Goal: Find contact information: Find contact information

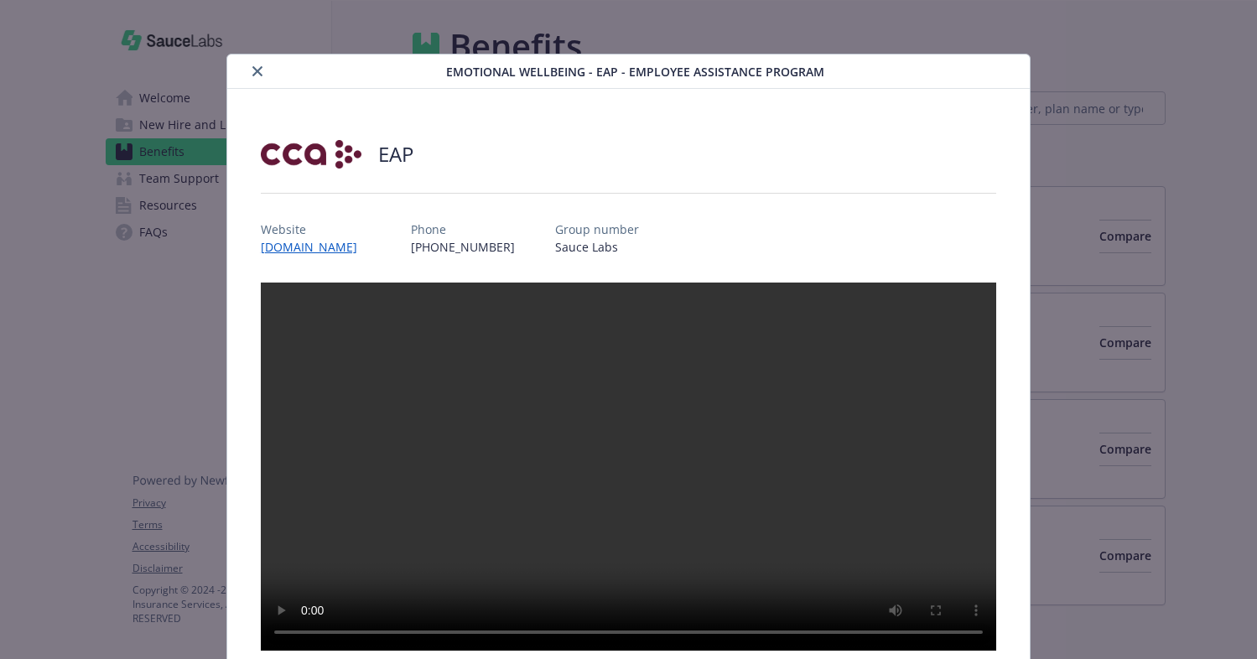
click at [261, 73] on icon "close" at bounding box center [257, 71] width 10 height 10
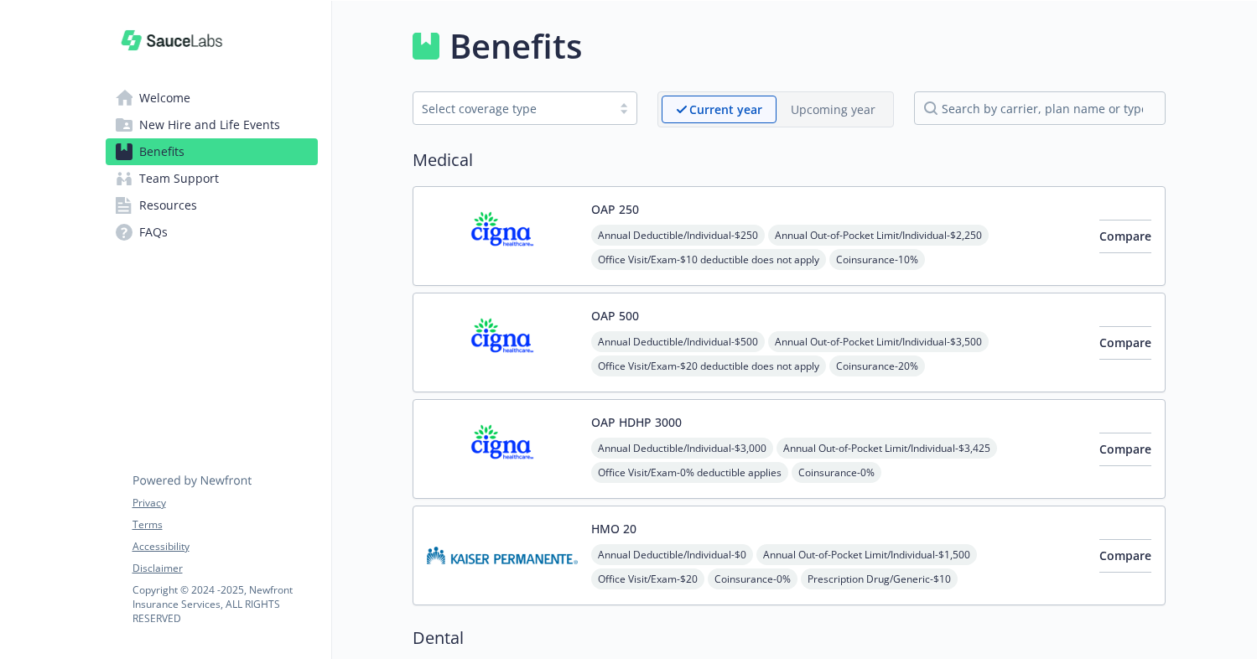
click at [505, 214] on img at bounding box center [502, 235] width 151 height 71
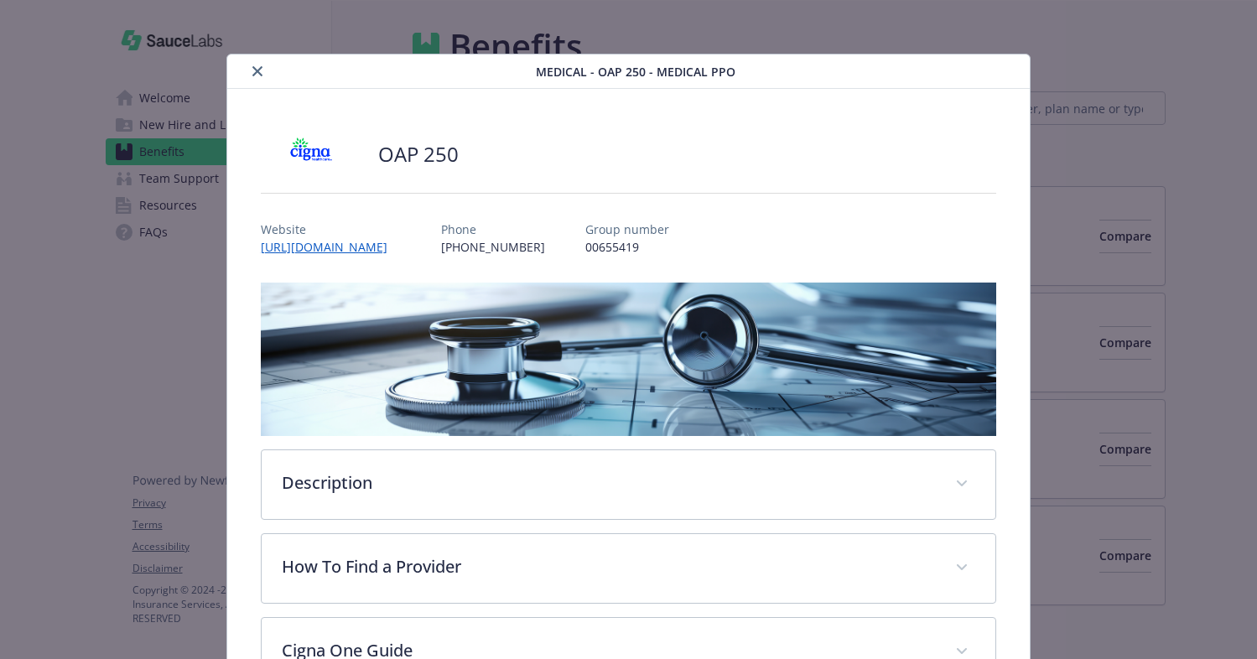
scroll to position [50, 0]
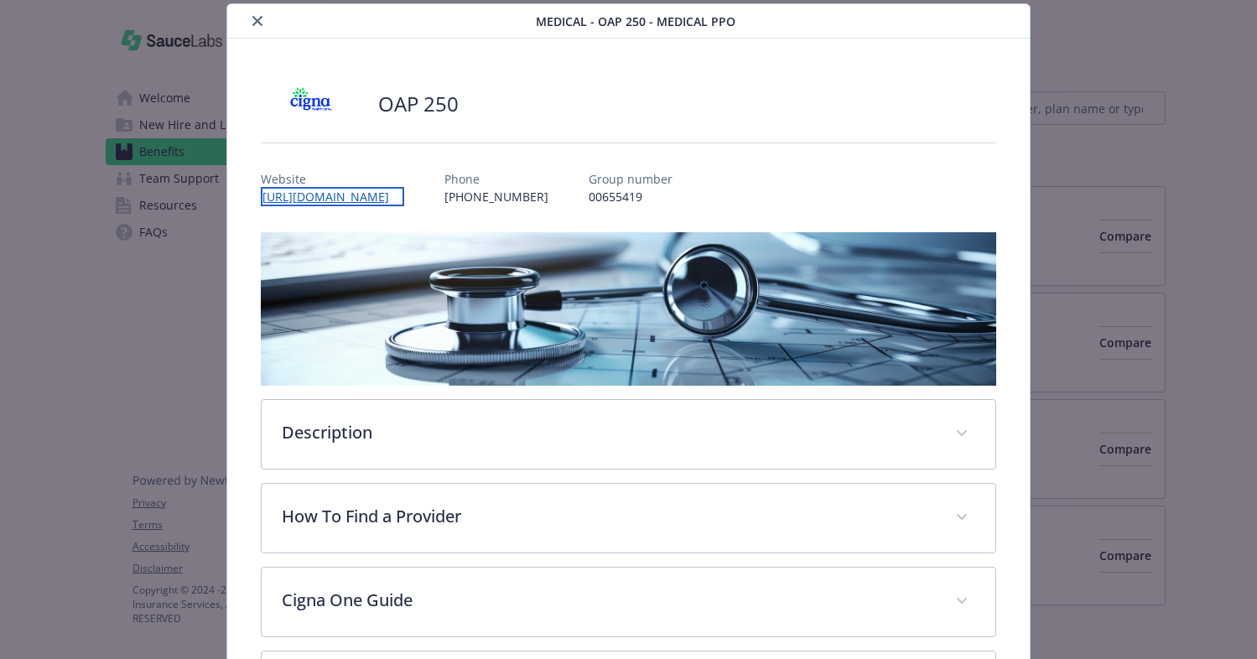
click at [371, 199] on link "[URL][DOMAIN_NAME]" at bounding box center [332, 196] width 143 height 19
click at [260, 23] on icon "close" at bounding box center [257, 21] width 10 height 10
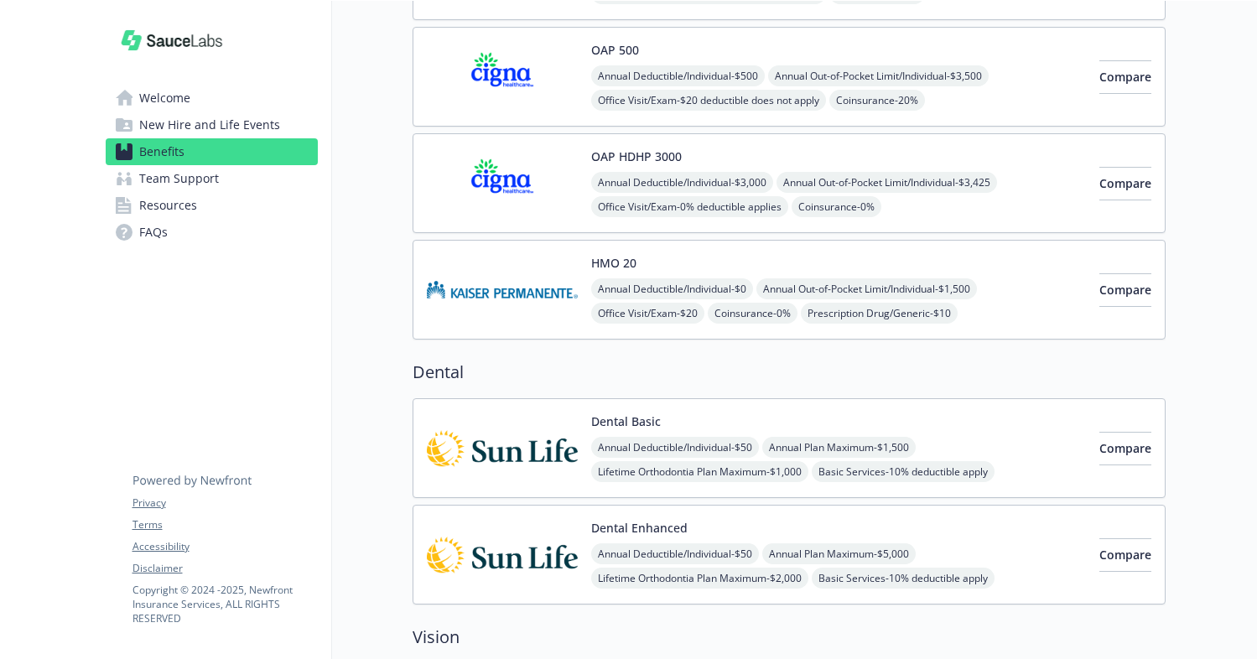
click at [453, 438] on img at bounding box center [502, 447] width 151 height 71
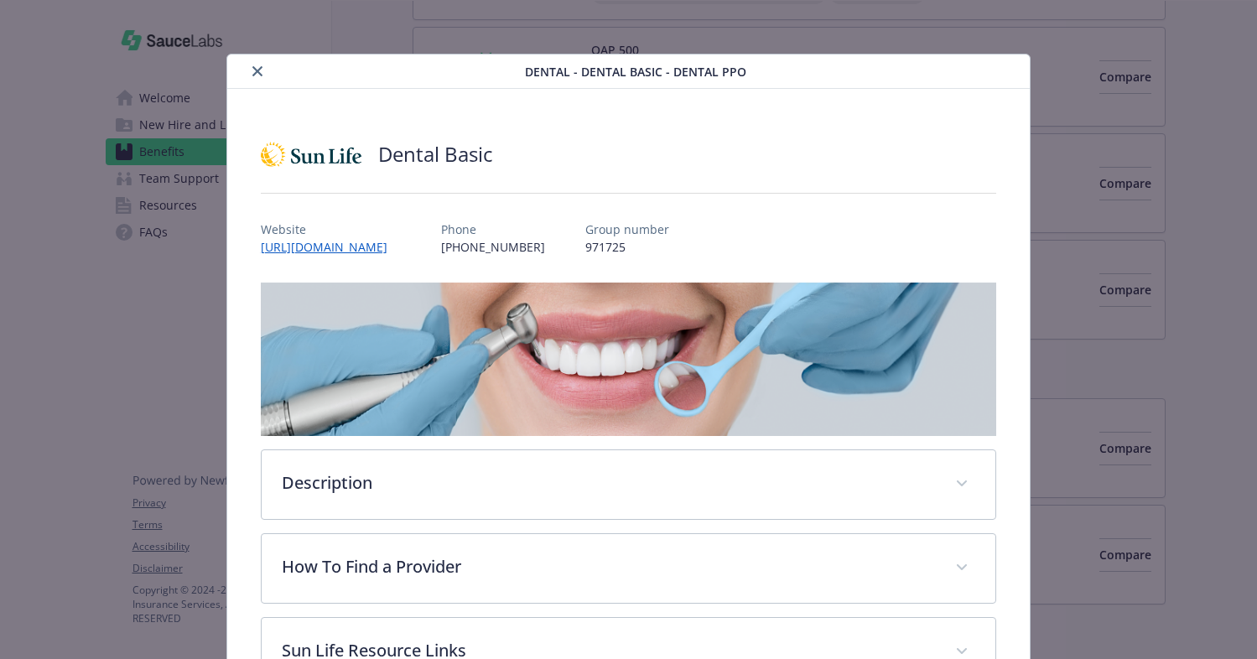
scroll to position [50, 0]
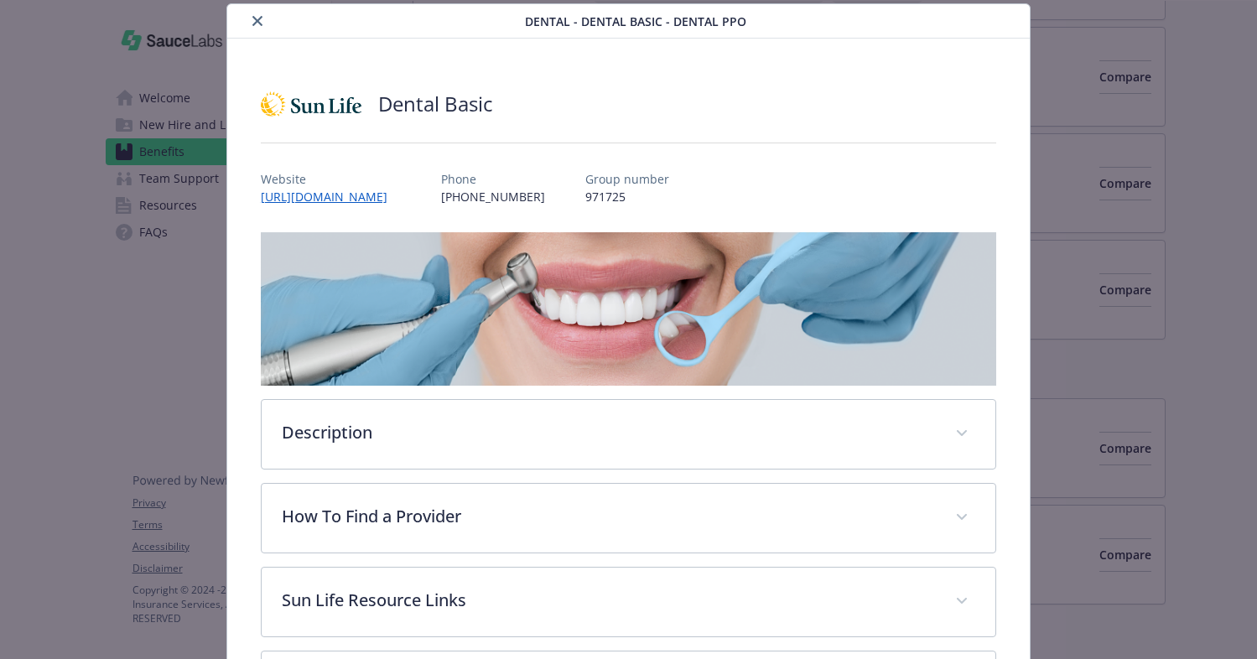
drag, startPoint x: 418, startPoint y: 201, endPoint x: 260, endPoint y: 204, distance: 158.4
click at [261, 204] on div "Website [URL][DOMAIN_NAME] Phone [PHONE_NUMBER] Group number 971725" at bounding box center [628, 181] width 735 height 49
copy link "[URL][DOMAIN_NAME]"
click at [257, 28] on button "close" at bounding box center [257, 21] width 20 height 20
